Goal: Task Accomplishment & Management: Manage account settings

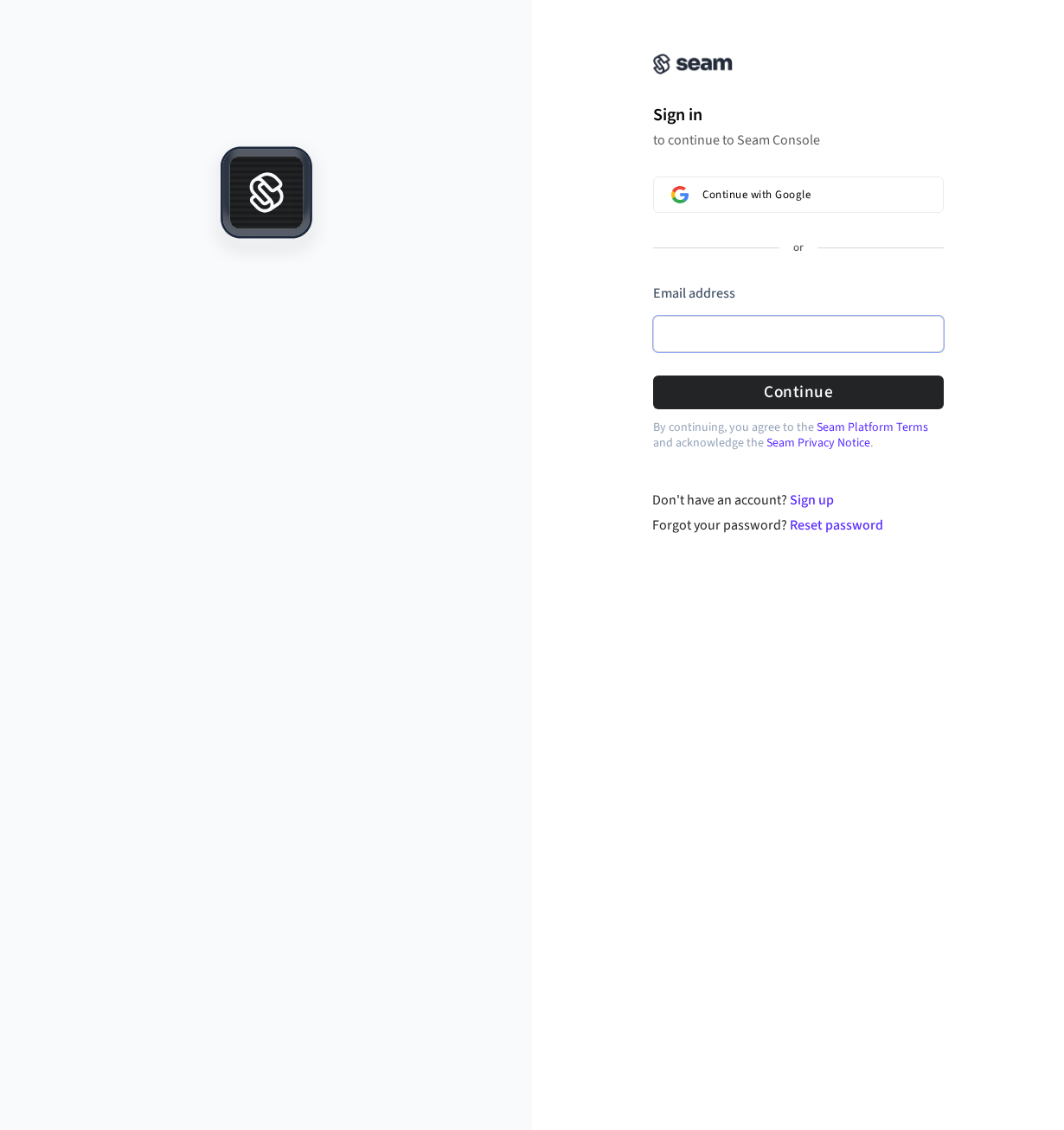
click at [739, 336] on input "Email address" at bounding box center [799, 333] width 291 height 37
click at [869, 316] on input "Email address" at bounding box center [799, 333] width 291 height 37
type input "**********"
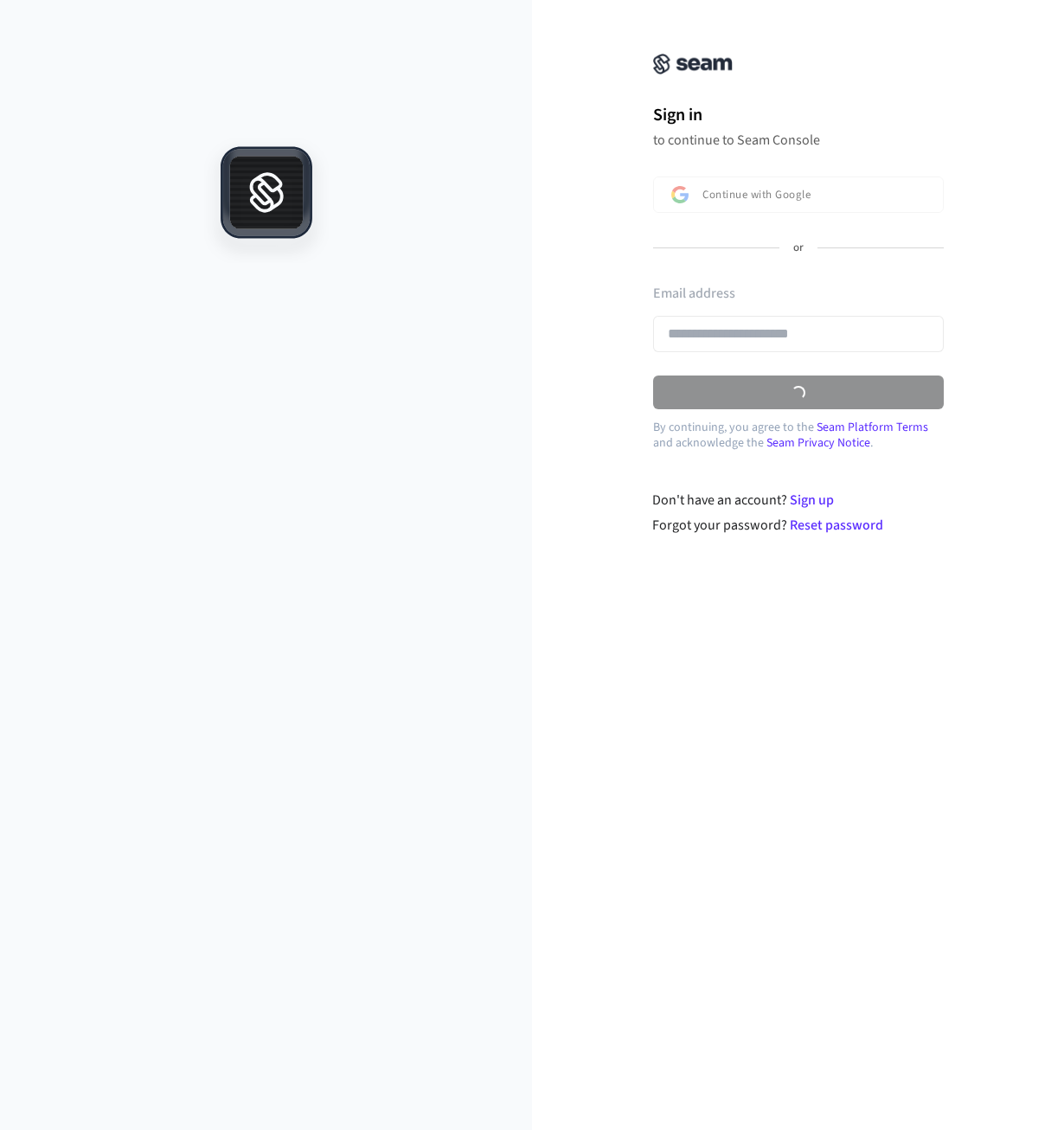
click at [843, 434] on link "Seam Privacy Notice" at bounding box center [819, 442] width 104 height 17
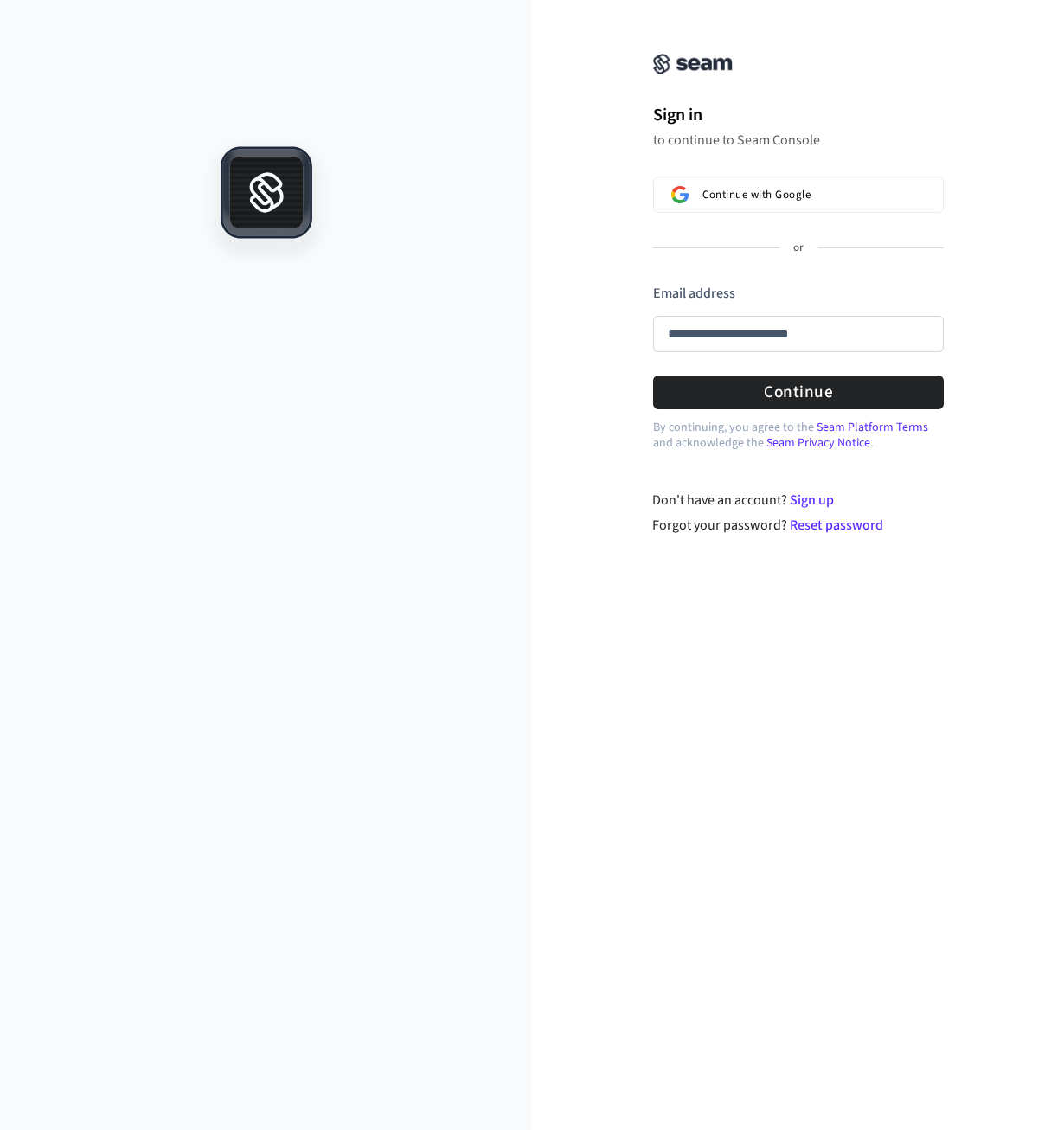
type input "**********"
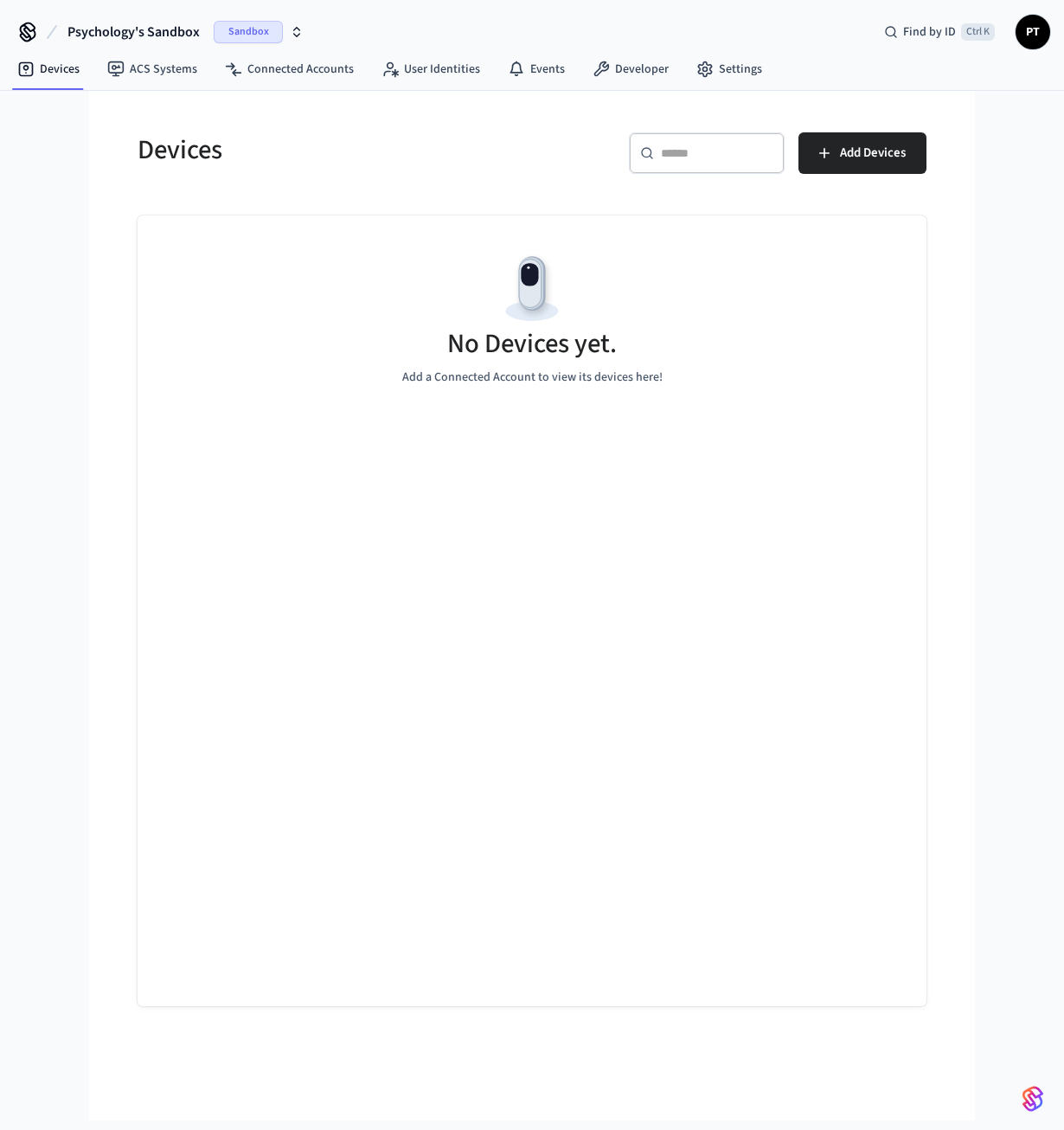
click at [279, 37] on span "Sandbox" at bounding box center [248, 32] width 69 height 23
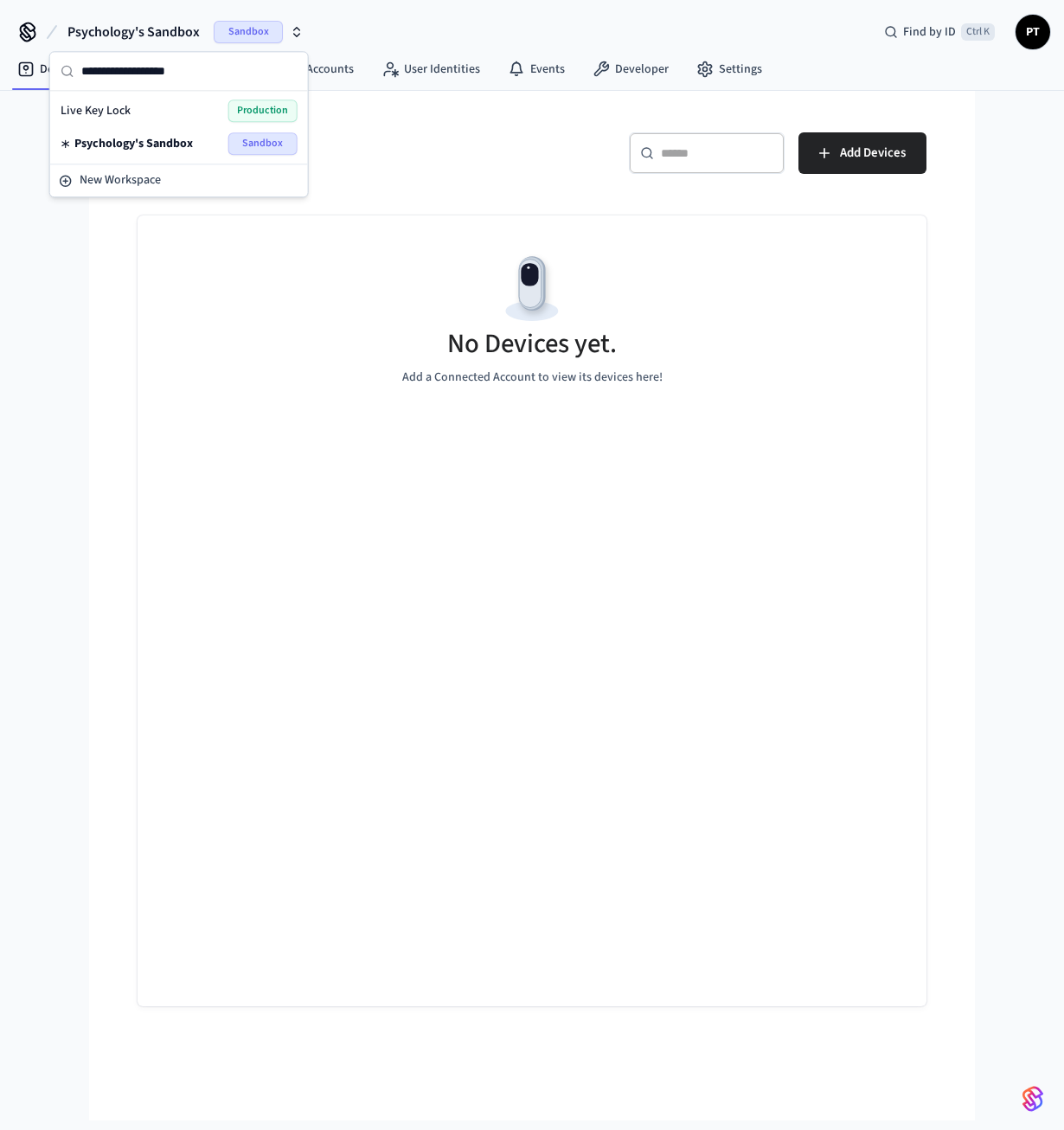
click at [680, 295] on div "No Devices yet. Add a Connected Account to view its devices here!" at bounding box center [532, 319] width 789 height 206
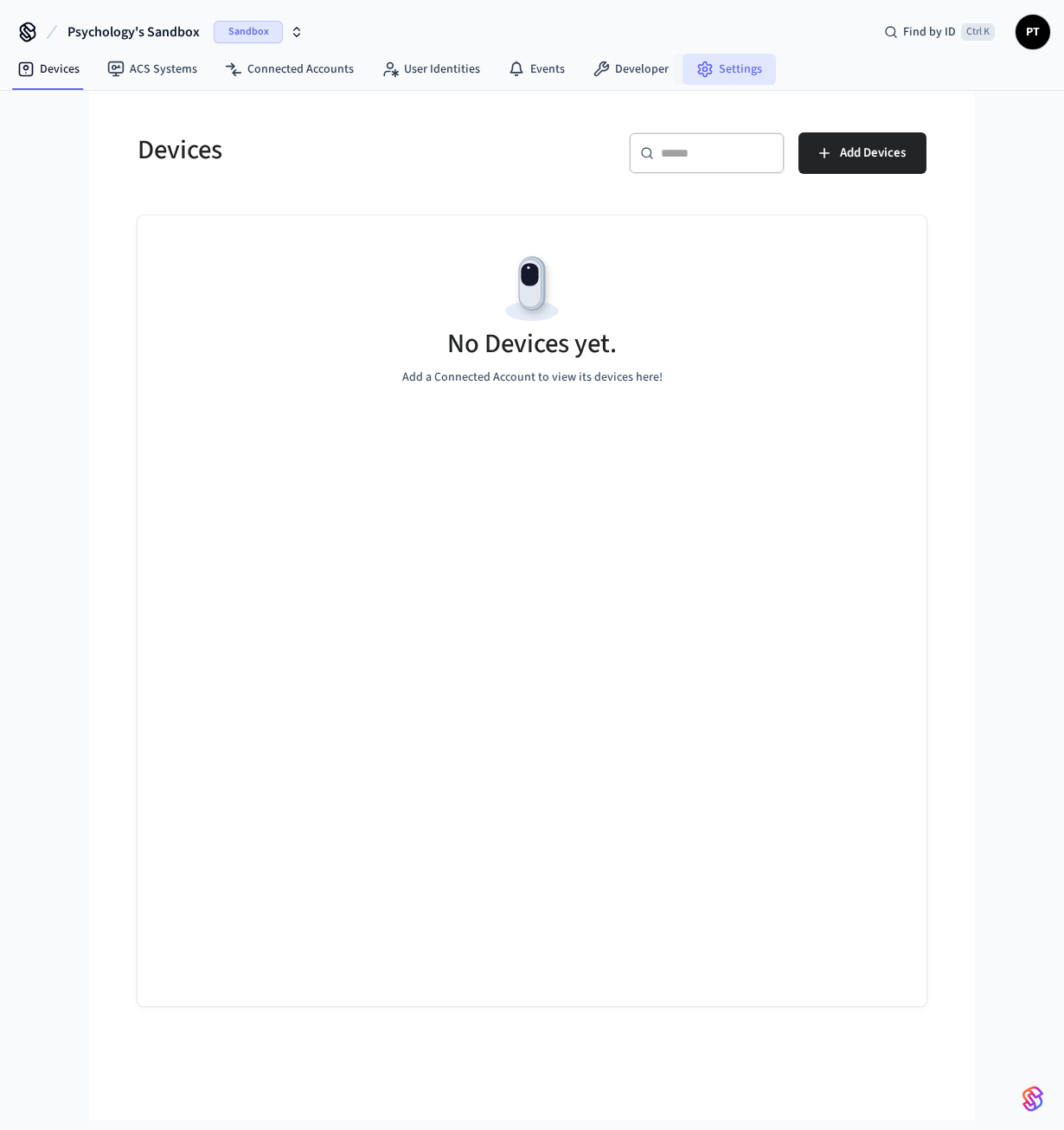
click at [706, 79] on link "Settings" at bounding box center [729, 68] width 93 height 31
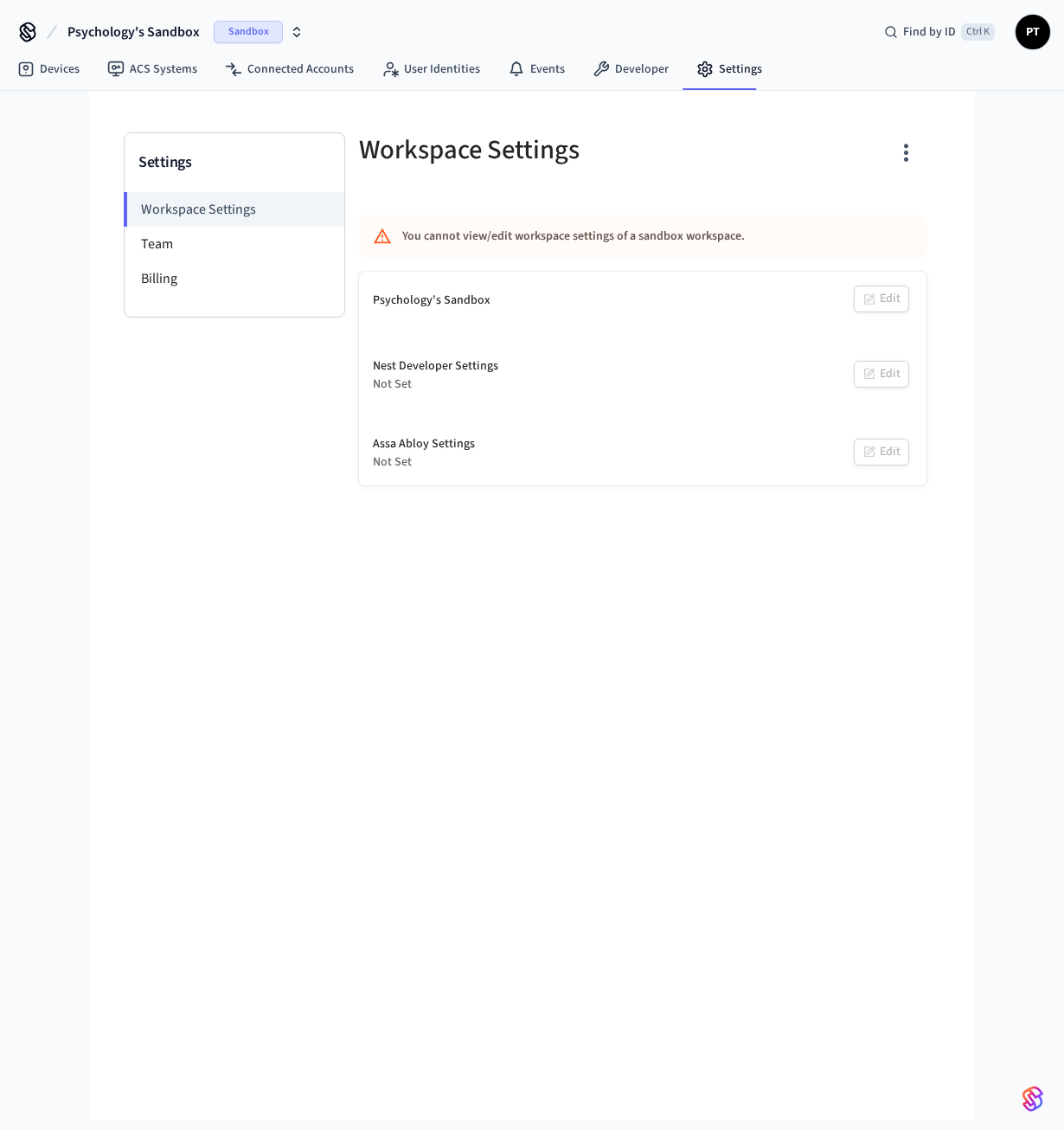
click at [303, 33] on icon "button" at bounding box center [297, 32] width 14 height 14
click at [247, 110] on span "Production" at bounding box center [263, 111] width 69 height 23
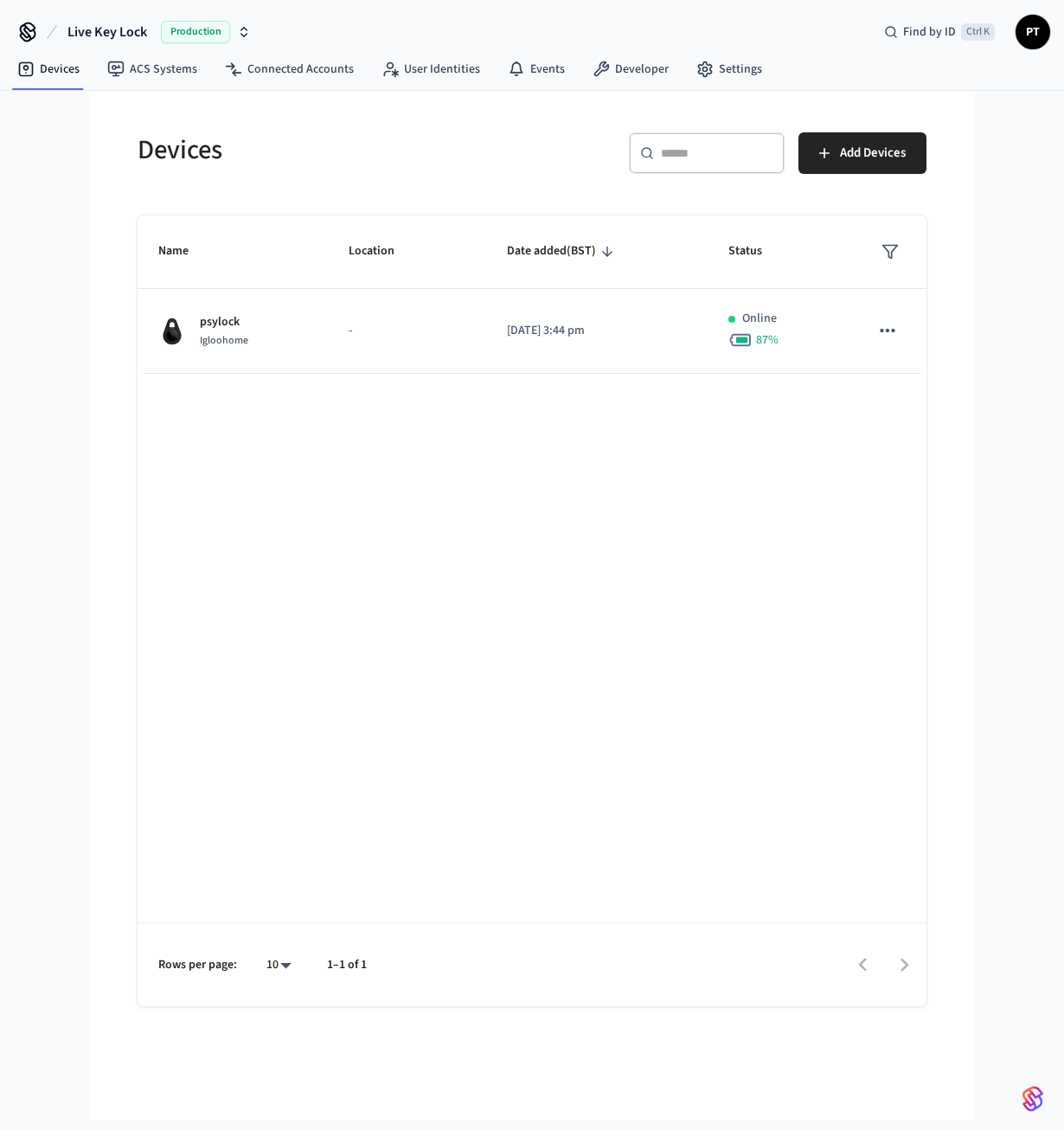
click at [243, 23] on div "Production" at bounding box center [206, 32] width 90 height 23
click at [431, 658] on div "Name Location Date added (BST) Status psylock Igloohome - 2025/09/15 at 3:44 pm…" at bounding box center [532, 611] width 789 height 791
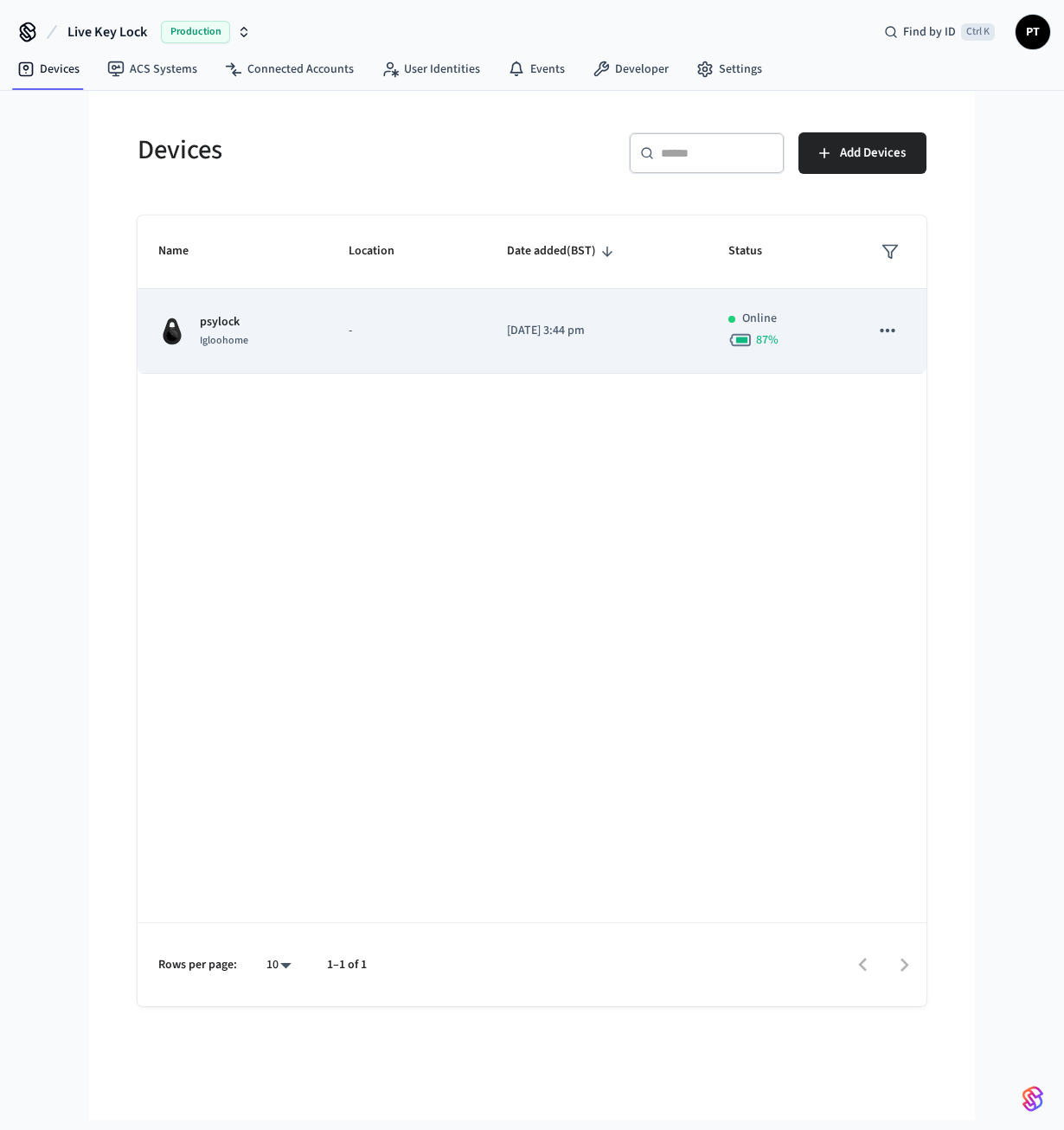
click at [632, 323] on p "2025/09/15 at 3:44 pm" at bounding box center [597, 330] width 180 height 18
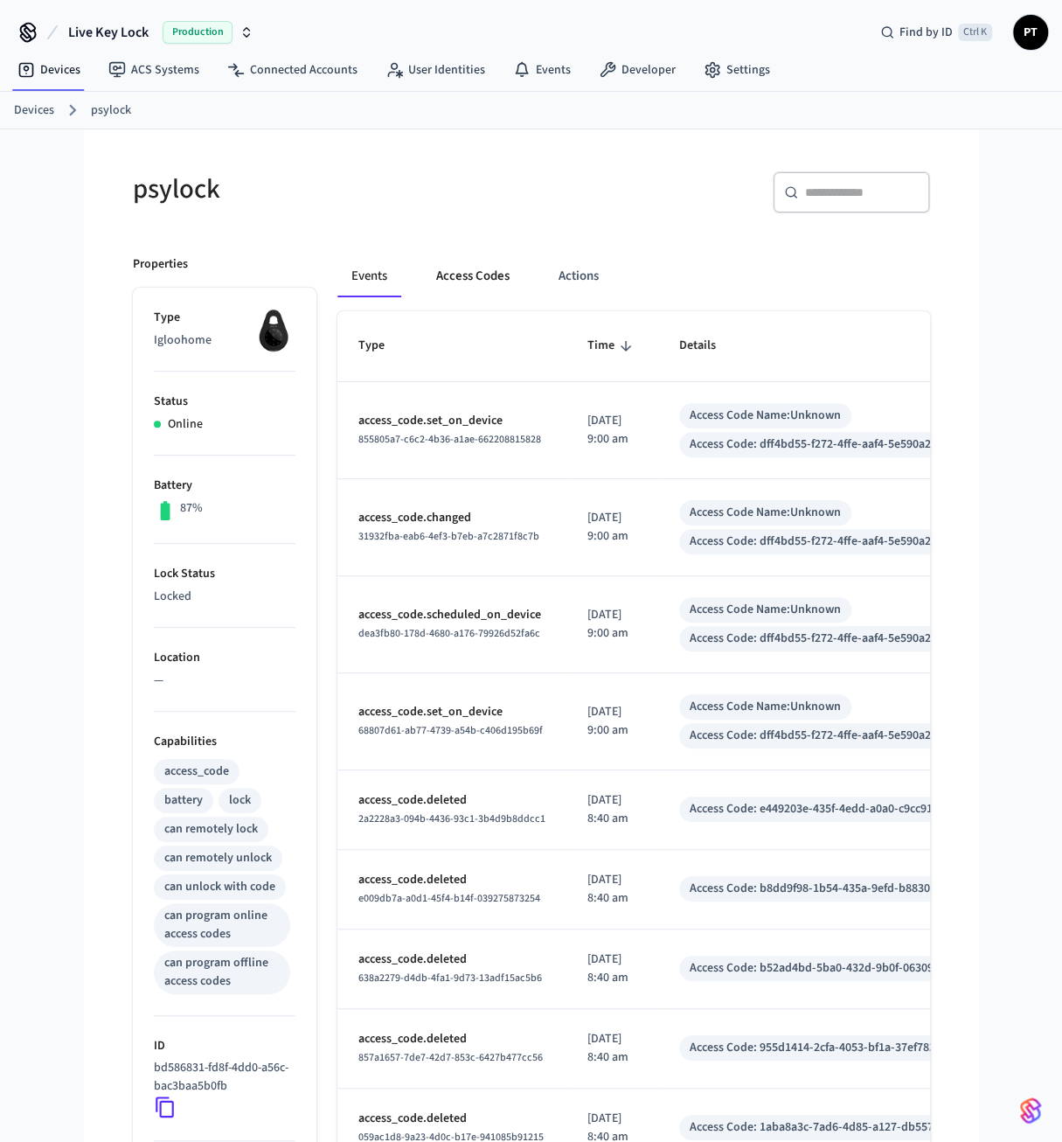
click at [495, 270] on button "Access Codes" at bounding box center [472, 276] width 101 height 42
